Goal: Book appointment/travel/reservation

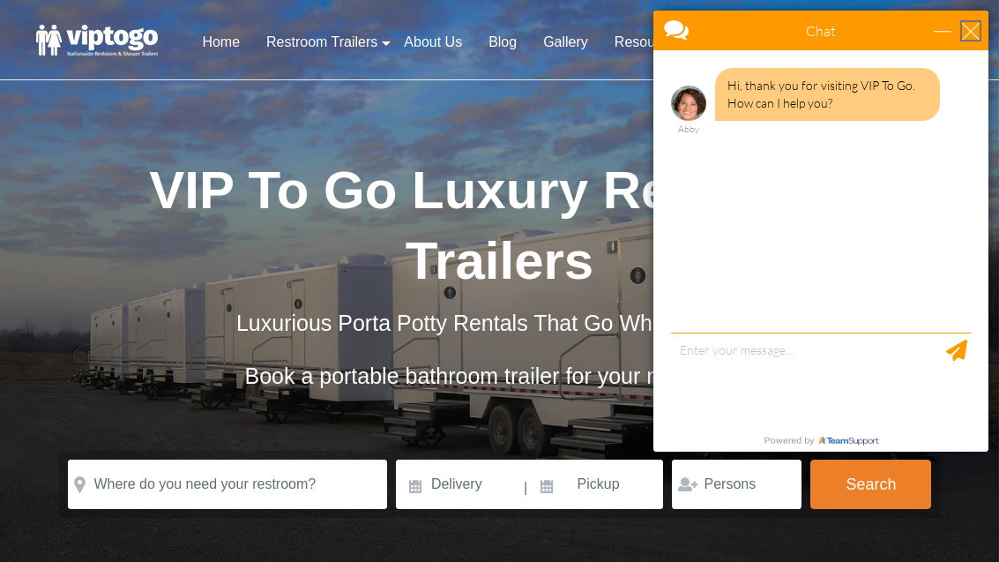
click at [963, 34] on div "close" at bounding box center [971, 31] width 18 height 18
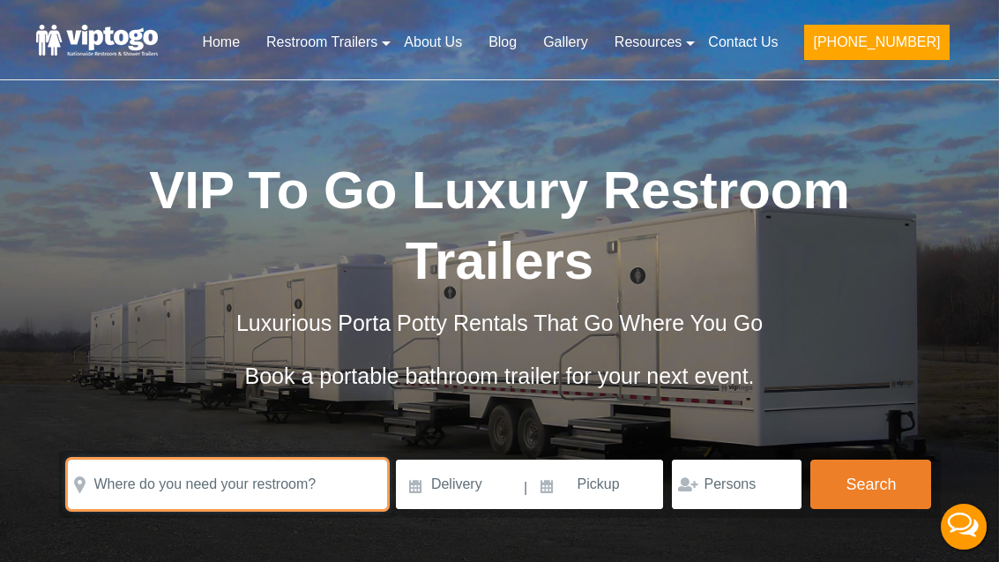
click at [332, 476] on input "text" at bounding box center [227, 483] width 319 height 49
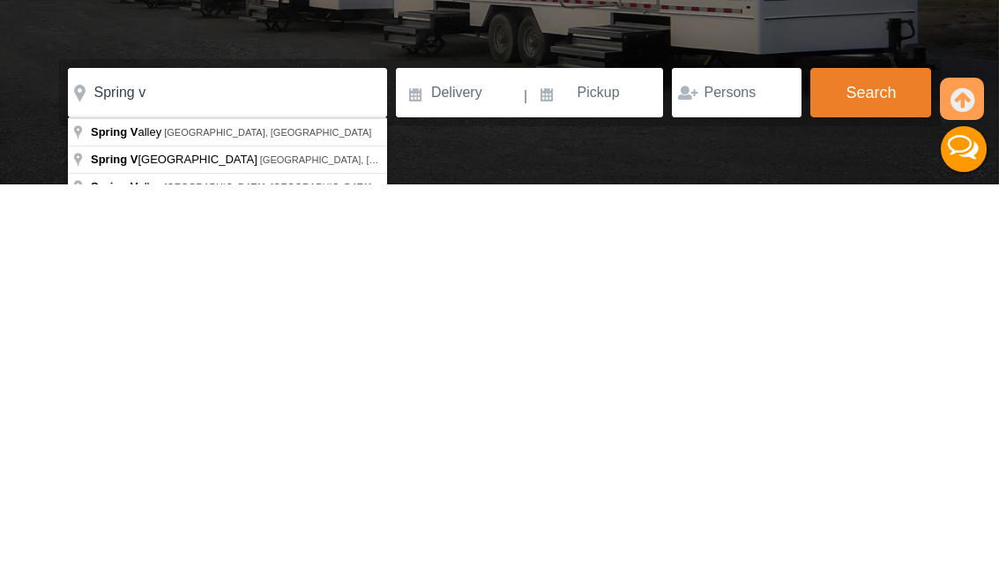
type input "[GEOGRAPHIC_DATA], [GEOGRAPHIC_DATA], [GEOGRAPHIC_DATA]"
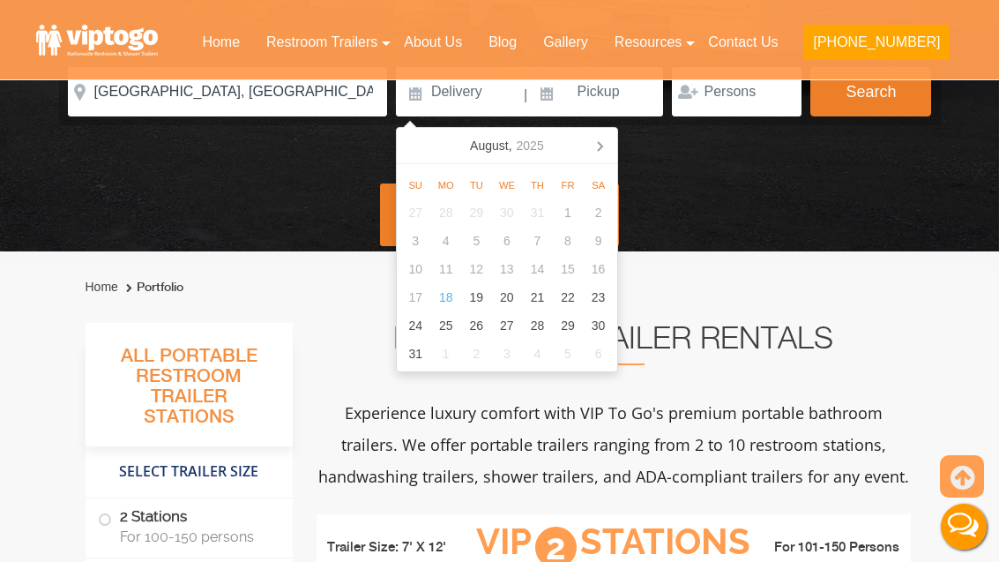
click at [600, 147] on icon at bounding box center [600, 146] width 4 height 9
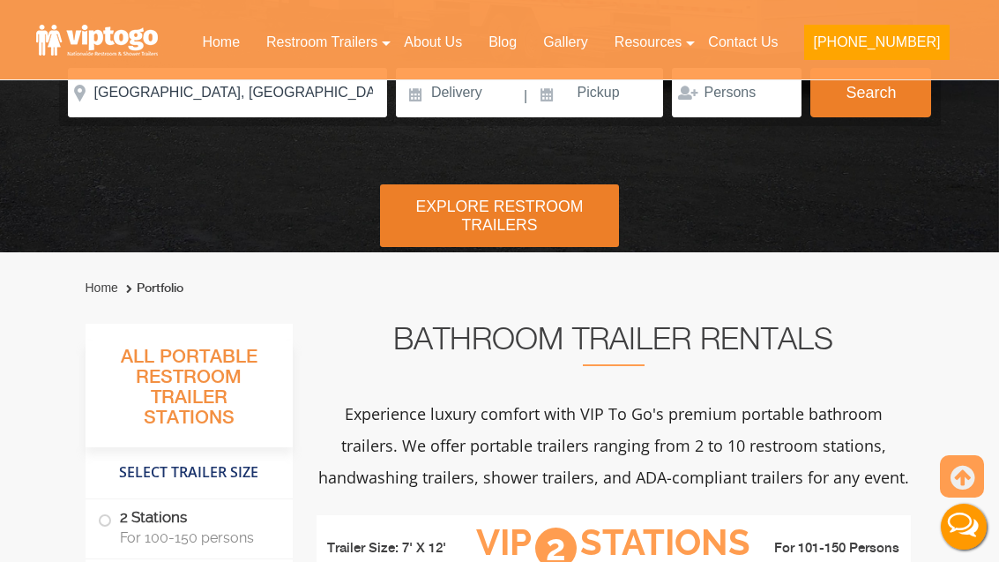
scroll to position [276, 0]
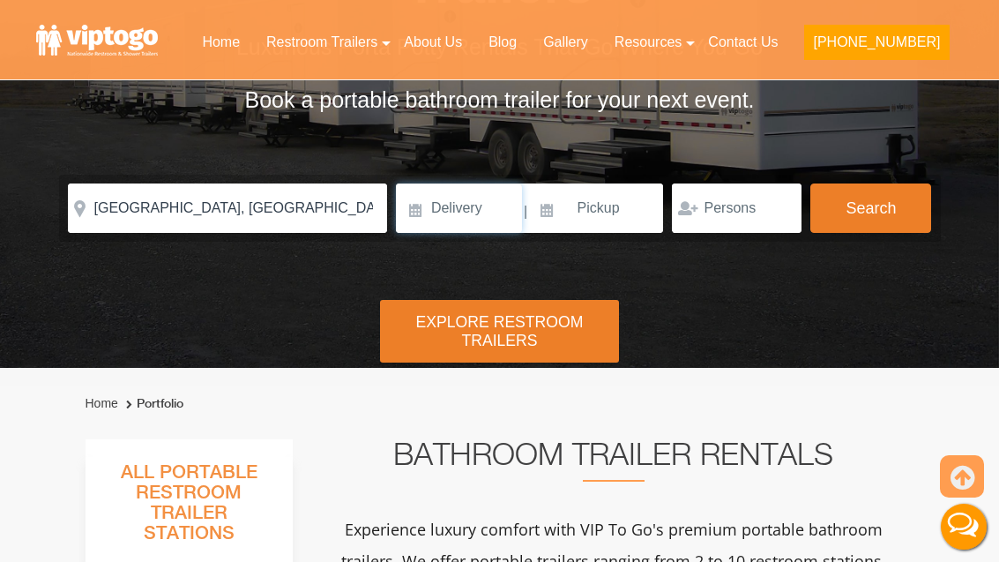
click at [469, 206] on input at bounding box center [459, 207] width 126 height 49
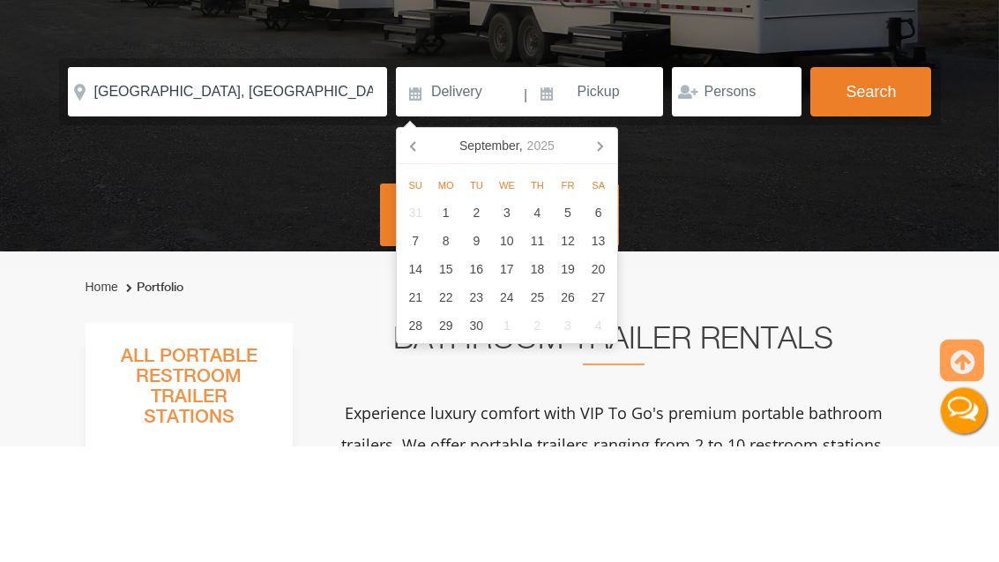
scroll to position [392, 0]
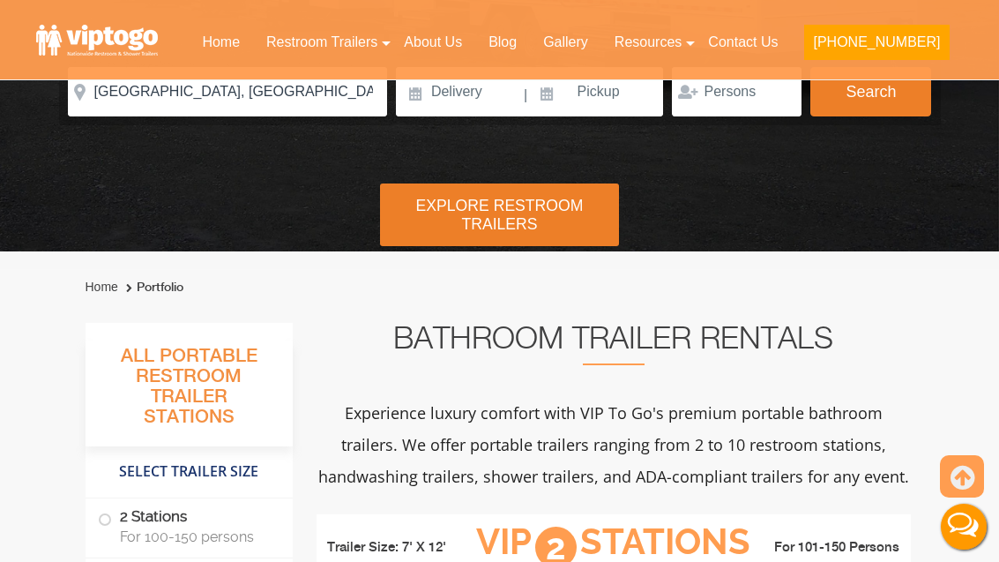
click at [458, 93] on div "Home Restroom Trailers Restroom Trailers by Type All Restroom Trailers ADA Rest…" at bounding box center [499, 31] width 999 height 133
click at [491, 99] on input at bounding box center [459, 91] width 126 height 49
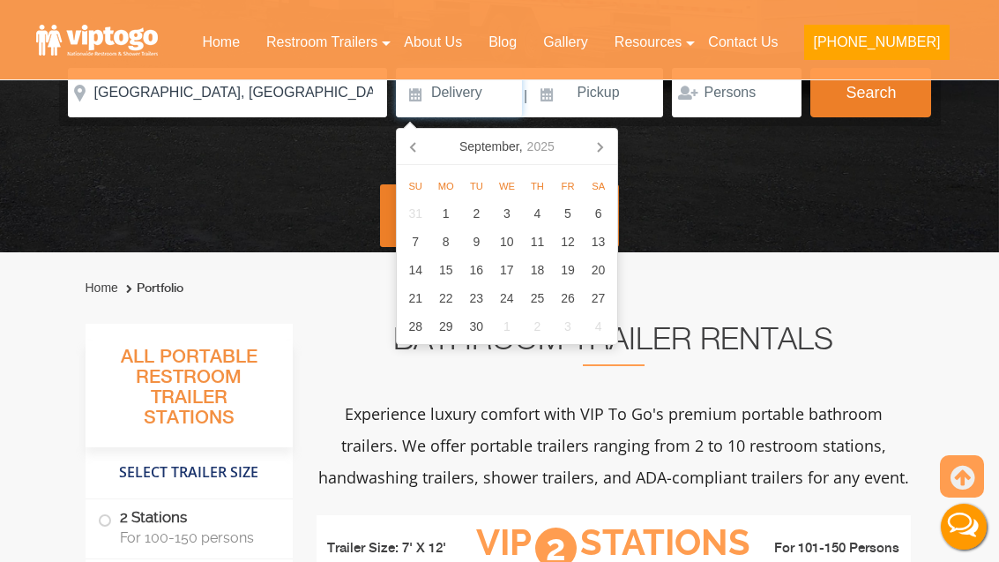
scroll to position [391, 0]
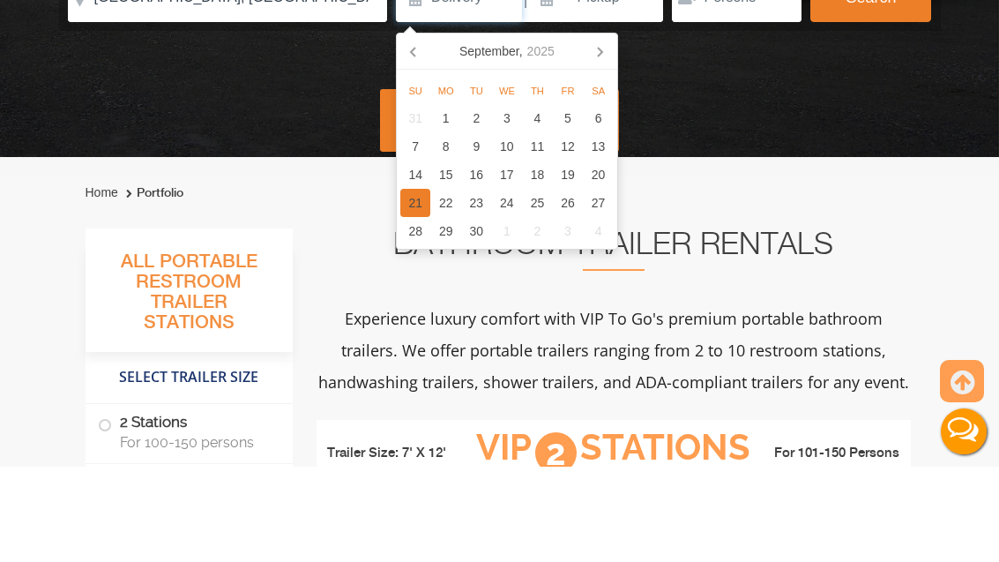
click at [411, 284] on div "21" at bounding box center [415, 298] width 31 height 28
type input "[DATE]"
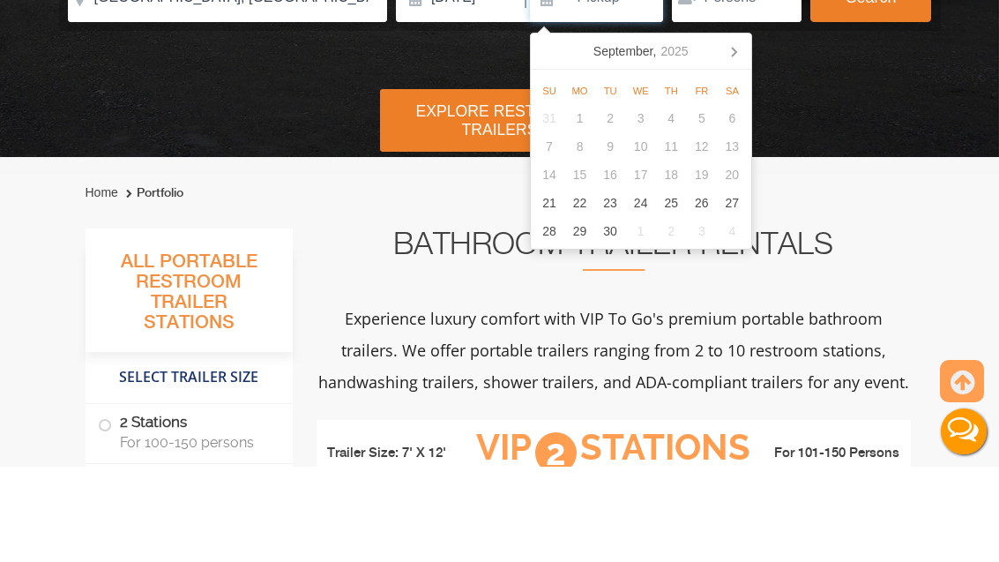
scroll to position [363, 0]
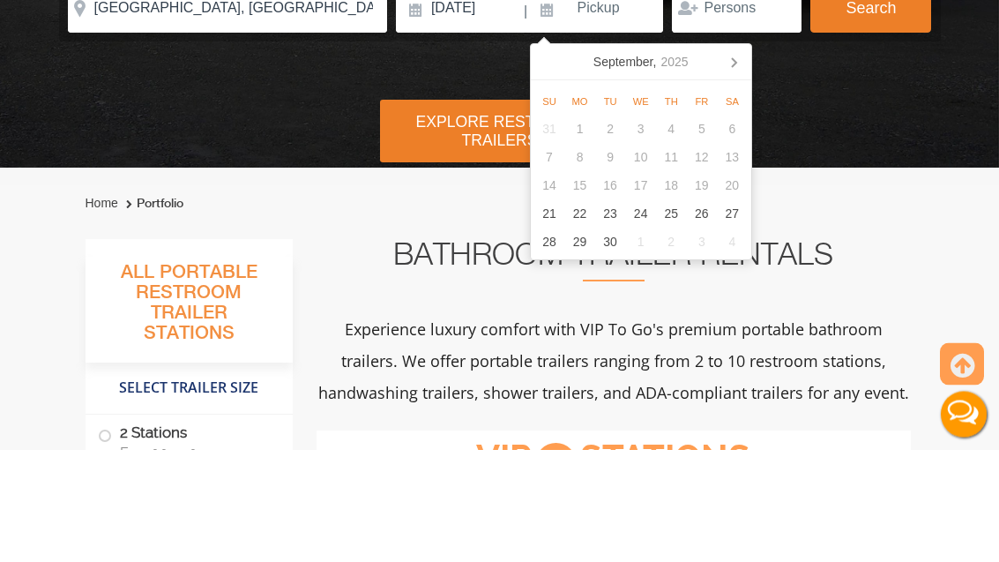
click at [737, 160] on icon at bounding box center [733, 174] width 28 height 28
click at [705, 227] on div "3" at bounding box center [702, 241] width 31 height 28
type input "[DATE]"
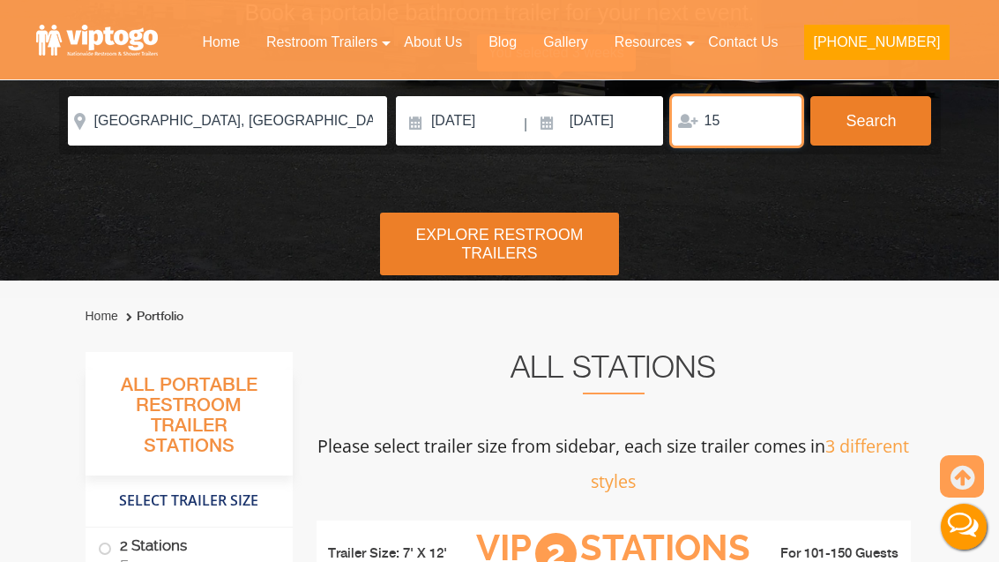
type input "15"
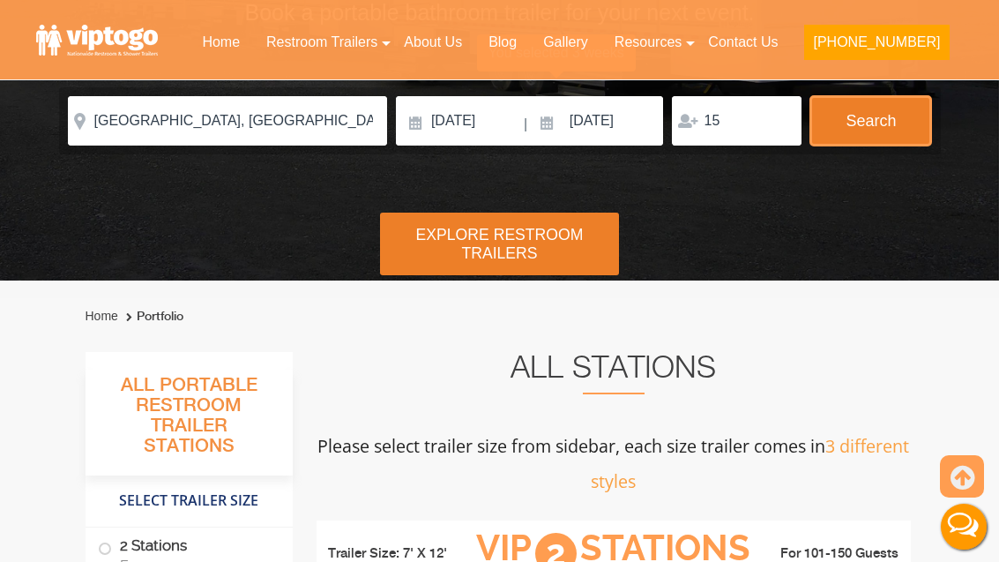
click at [885, 123] on button "Search" at bounding box center [870, 120] width 121 height 49
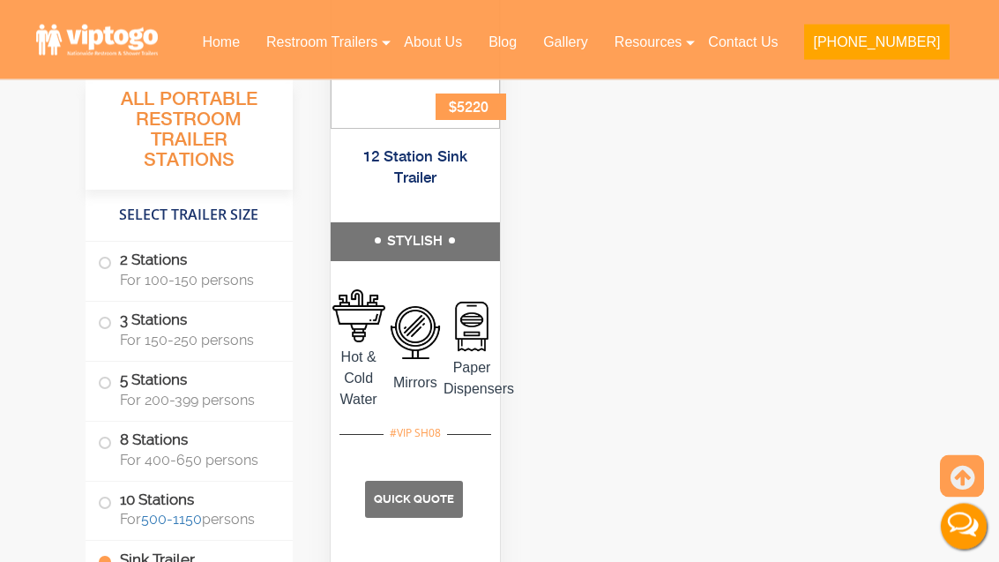
scroll to position [5450, 0]
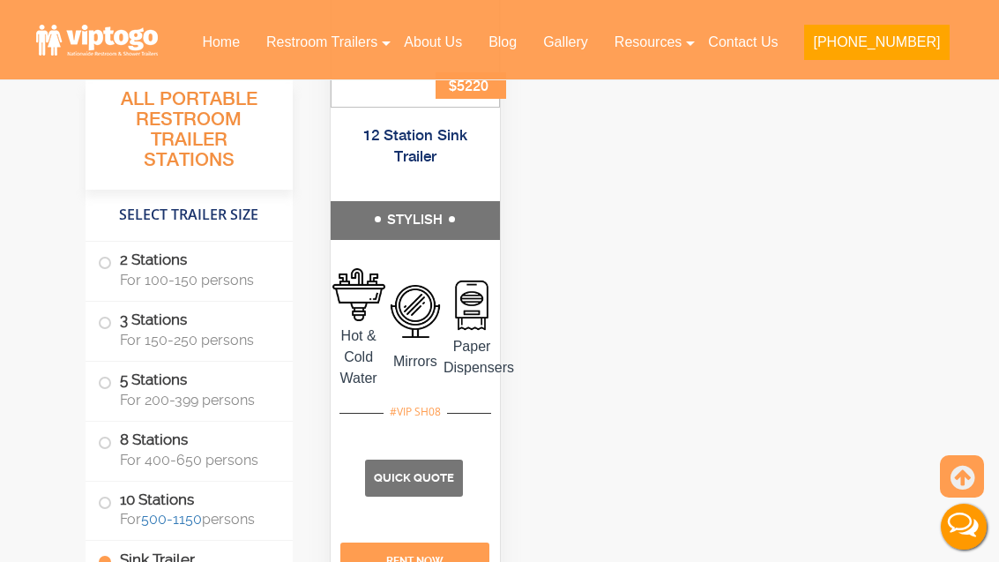
click at [223, 269] on label "2 Stations For 100-150 persons" at bounding box center [189, 269] width 183 height 55
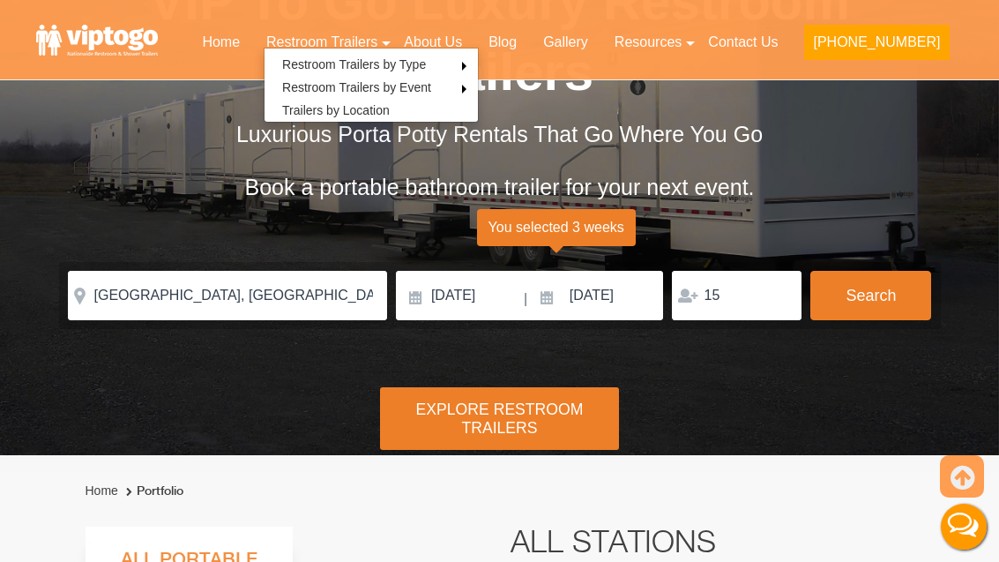
scroll to position [0, 0]
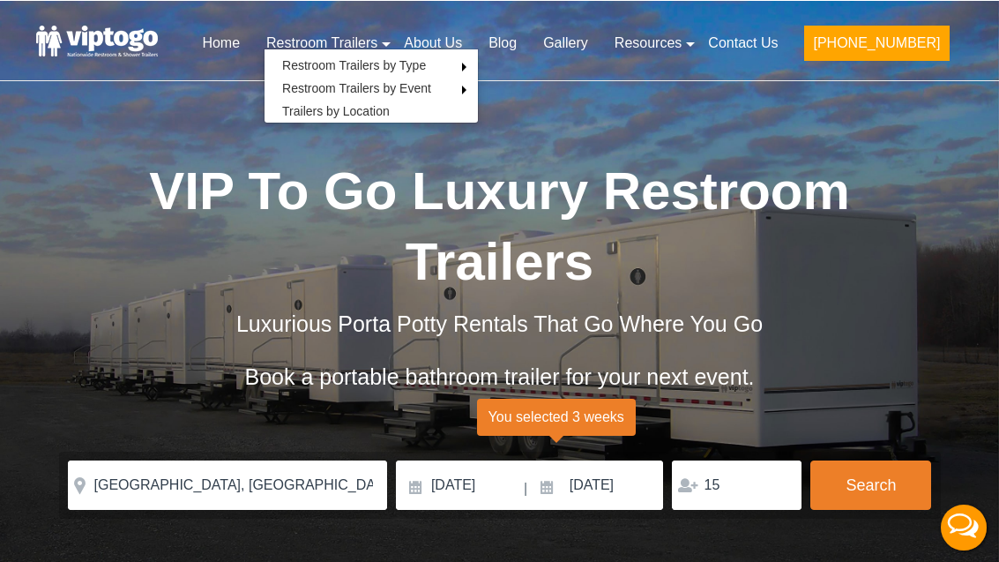
click at [70, 154] on div "VIP To Go Luxury Restroom Trailers Luxurious Porta Potty Rentals That Go Where …" at bounding box center [500, 292] width 926 height 451
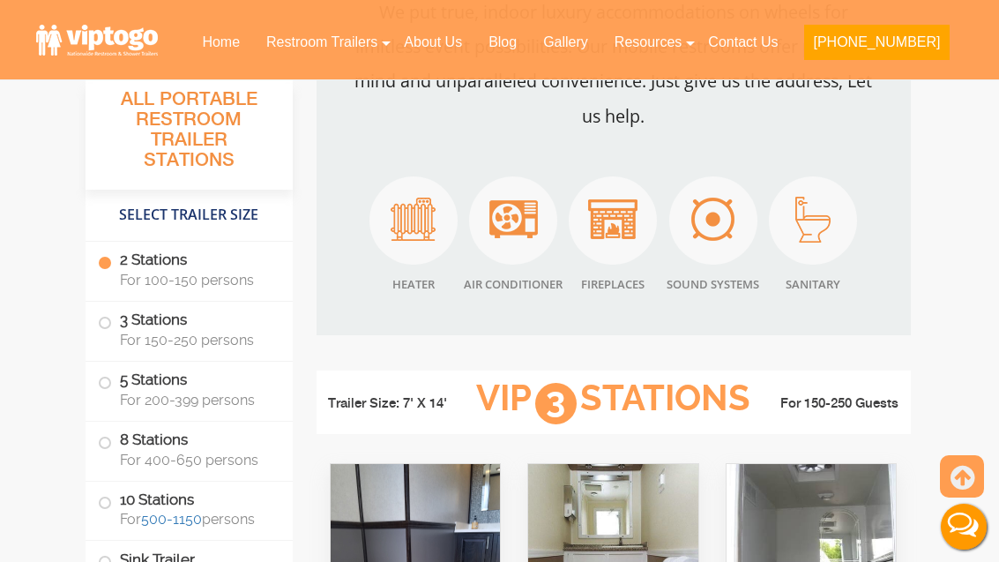
scroll to position [1842, 0]
